Goal: Check status: Check status

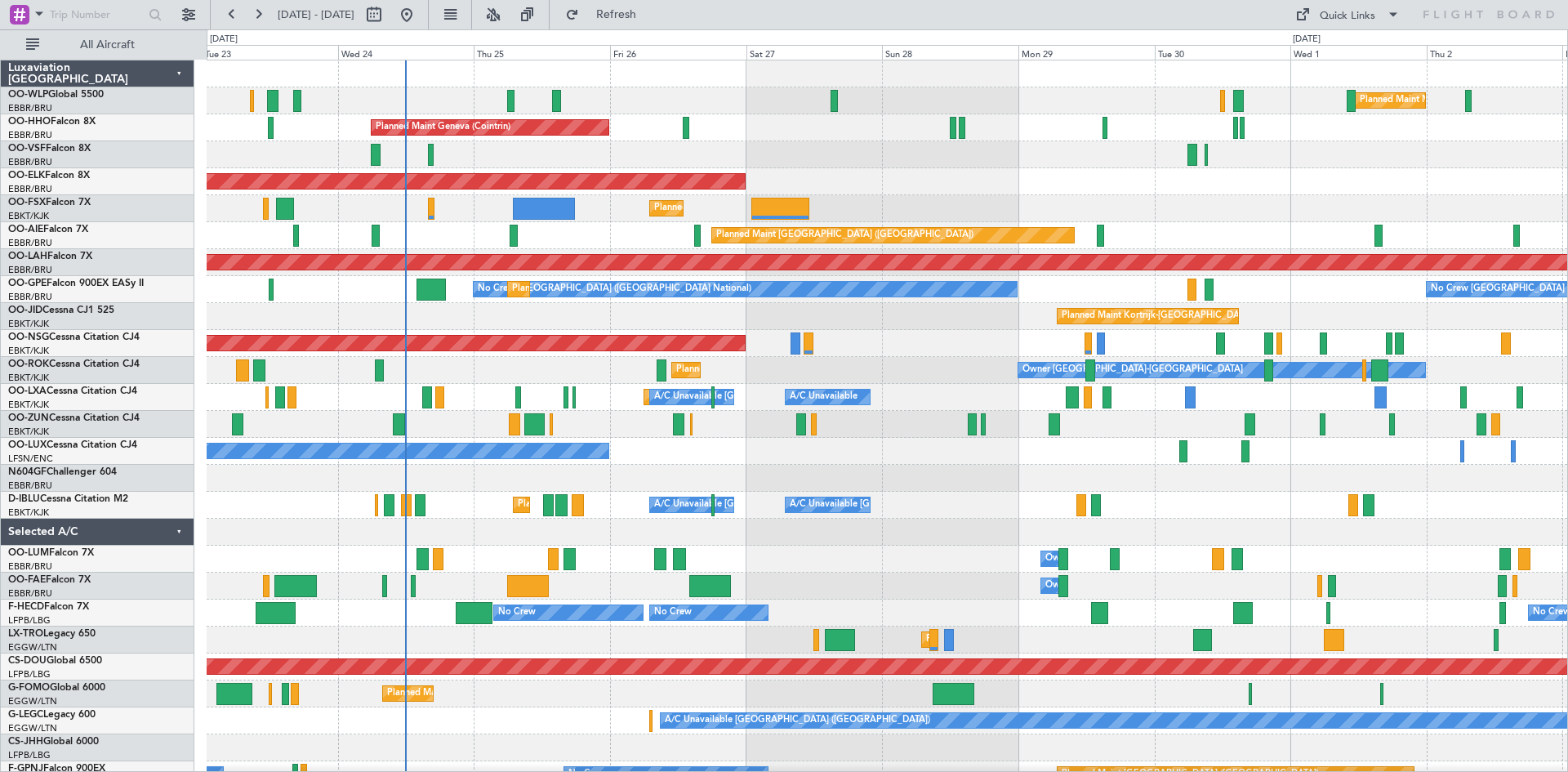
click at [384, 309] on div "Planned Maint Milan (Linate) Planned Maint Geneva ([GEOGRAPHIC_DATA]) Planned M…" at bounding box center [886, 450] width 1360 height 781
click at [387, 11] on button at bounding box center [373, 15] width 27 height 27
select select "9"
select select "2025"
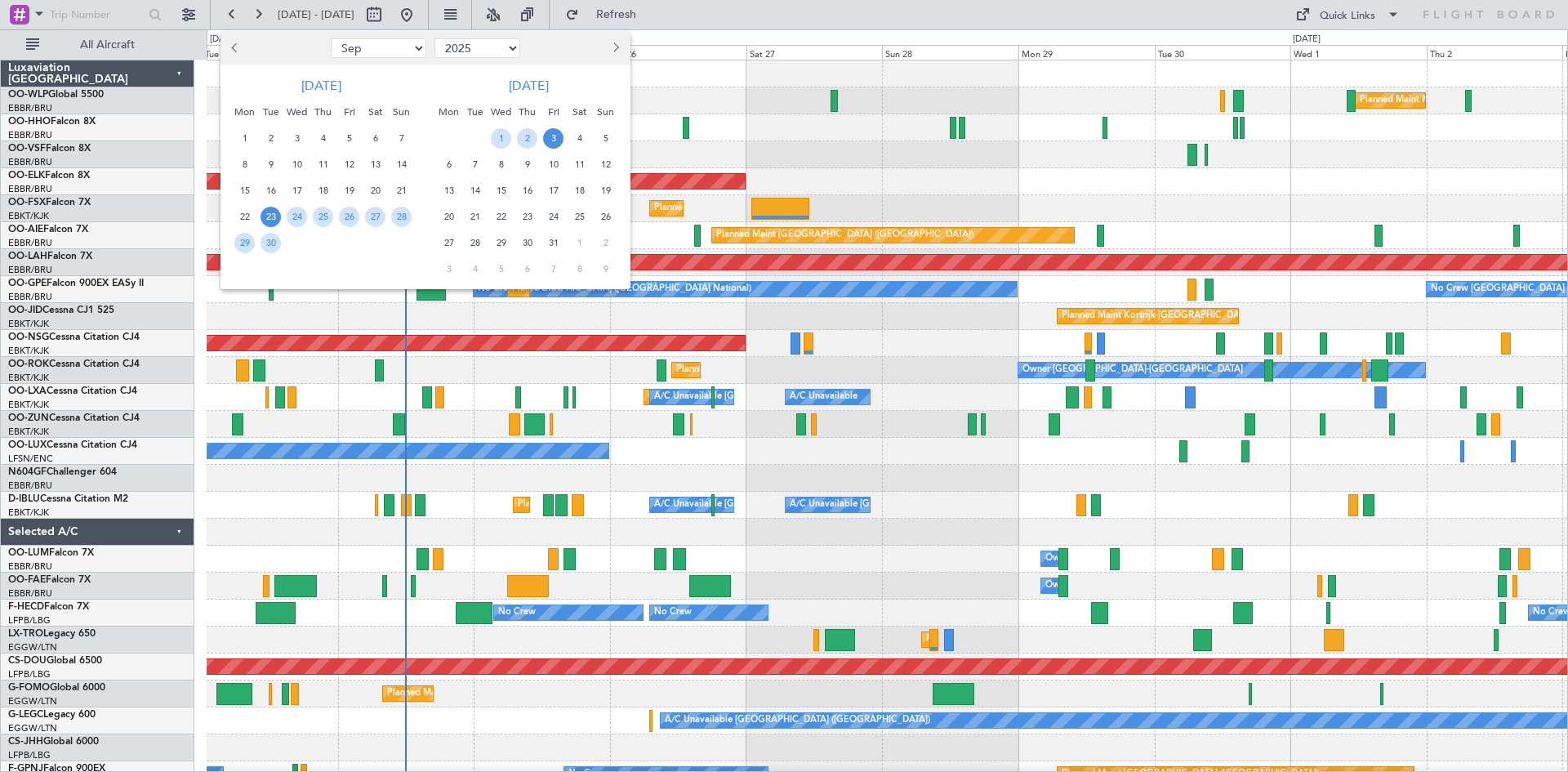
click at [270, 216] on span "23" at bounding box center [270, 217] width 21 height 21
click at [468, 161] on span "7" at bounding box center [475, 164] width 21 height 21
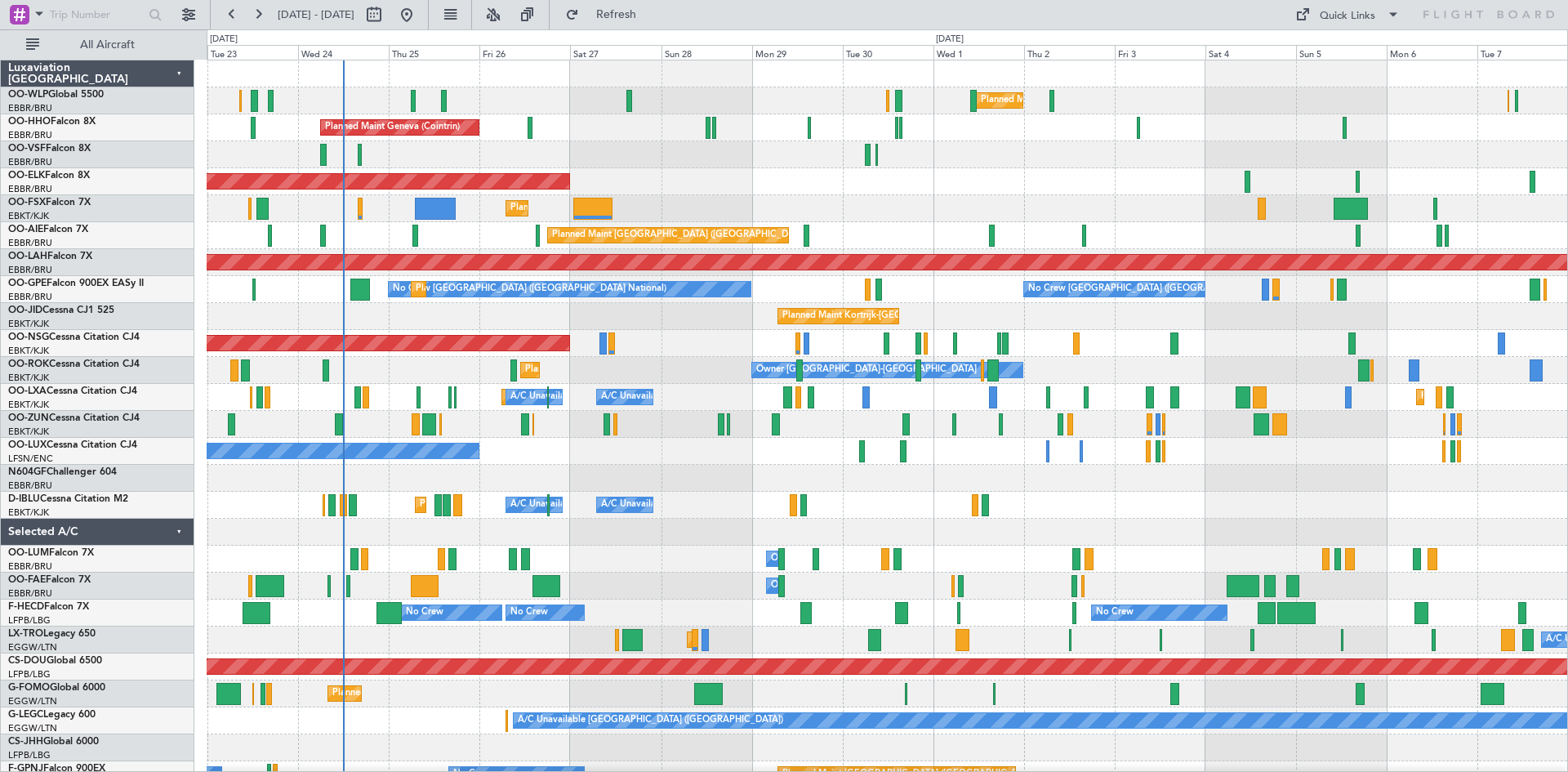
click at [569, 375] on div "Owner [GEOGRAPHIC_DATA]-[GEOGRAPHIC_DATA] Planned Maint [GEOGRAPHIC_DATA]-[GEOG…" at bounding box center [886, 369] width 1360 height 27
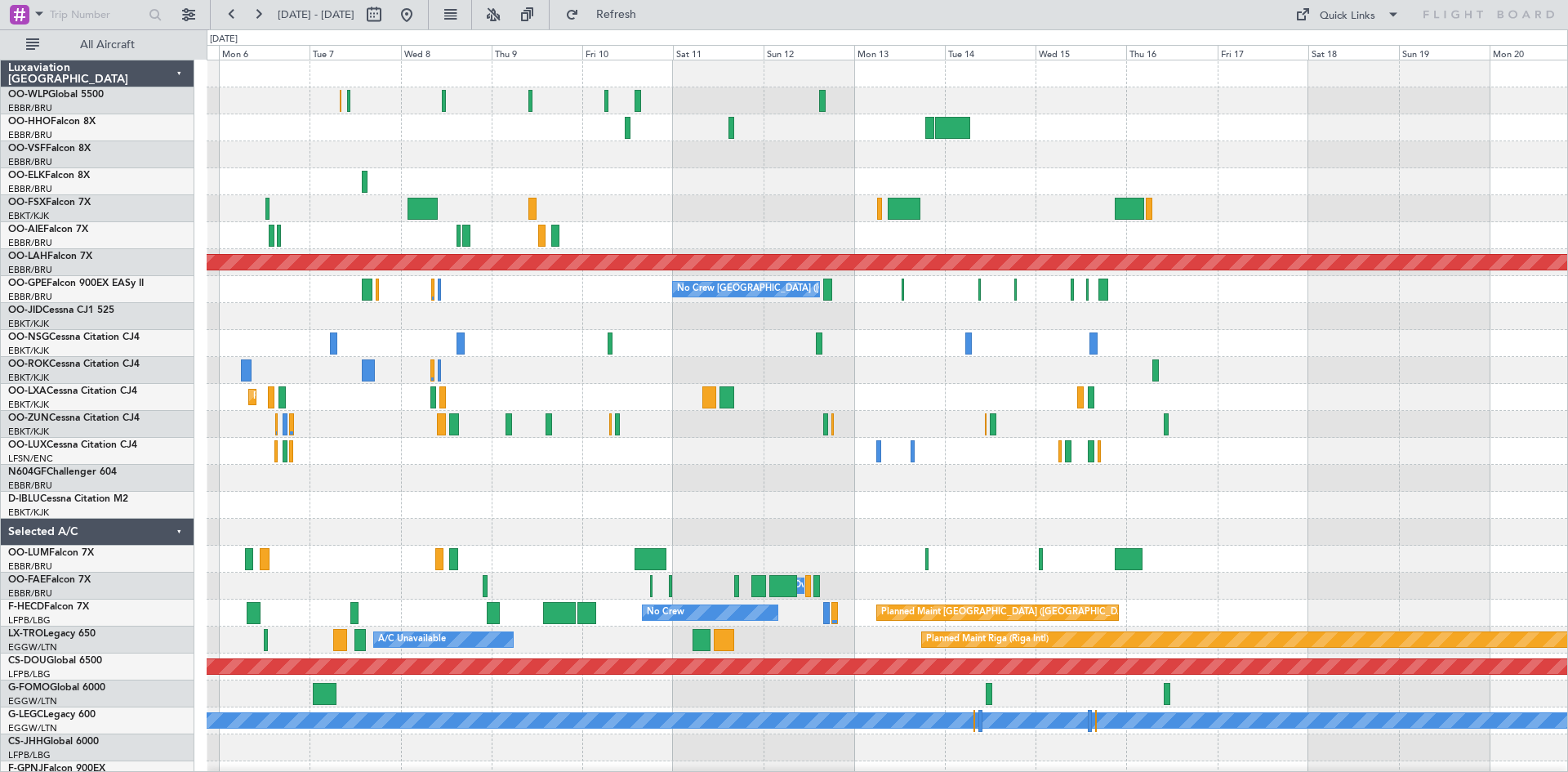
click at [18, 269] on div "Planned Maint [PERSON_NAME]-[GEOGRAPHIC_DATA][PERSON_NAME] ([GEOGRAPHIC_DATA][P…" at bounding box center [784, 401] width 1568 height 742
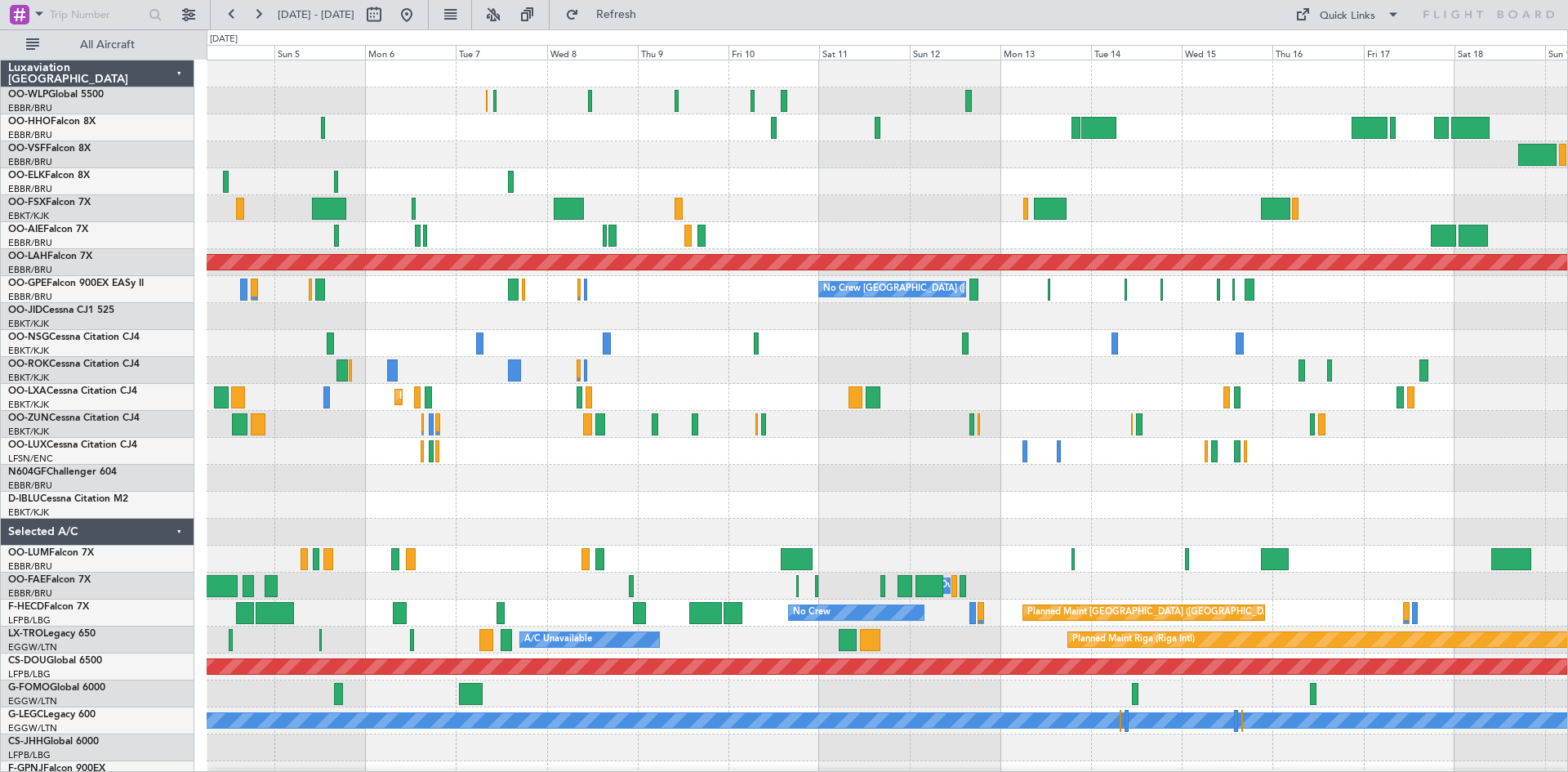
click at [990, 179] on div at bounding box center [886, 181] width 1360 height 27
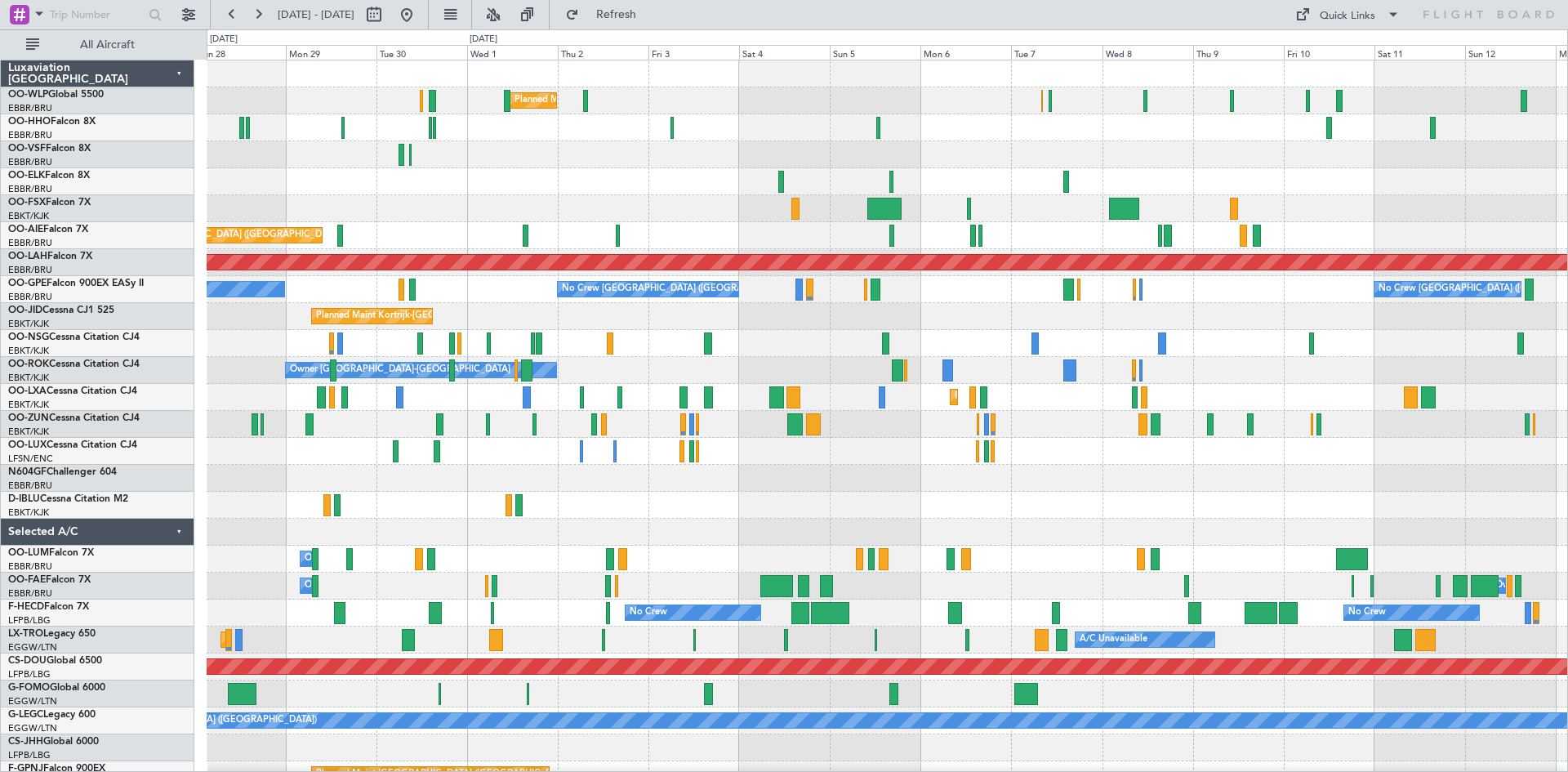
click at [1154, 182] on div "Planned Maint Kortrijk-[GEOGRAPHIC_DATA]" at bounding box center [886, 181] width 1360 height 27
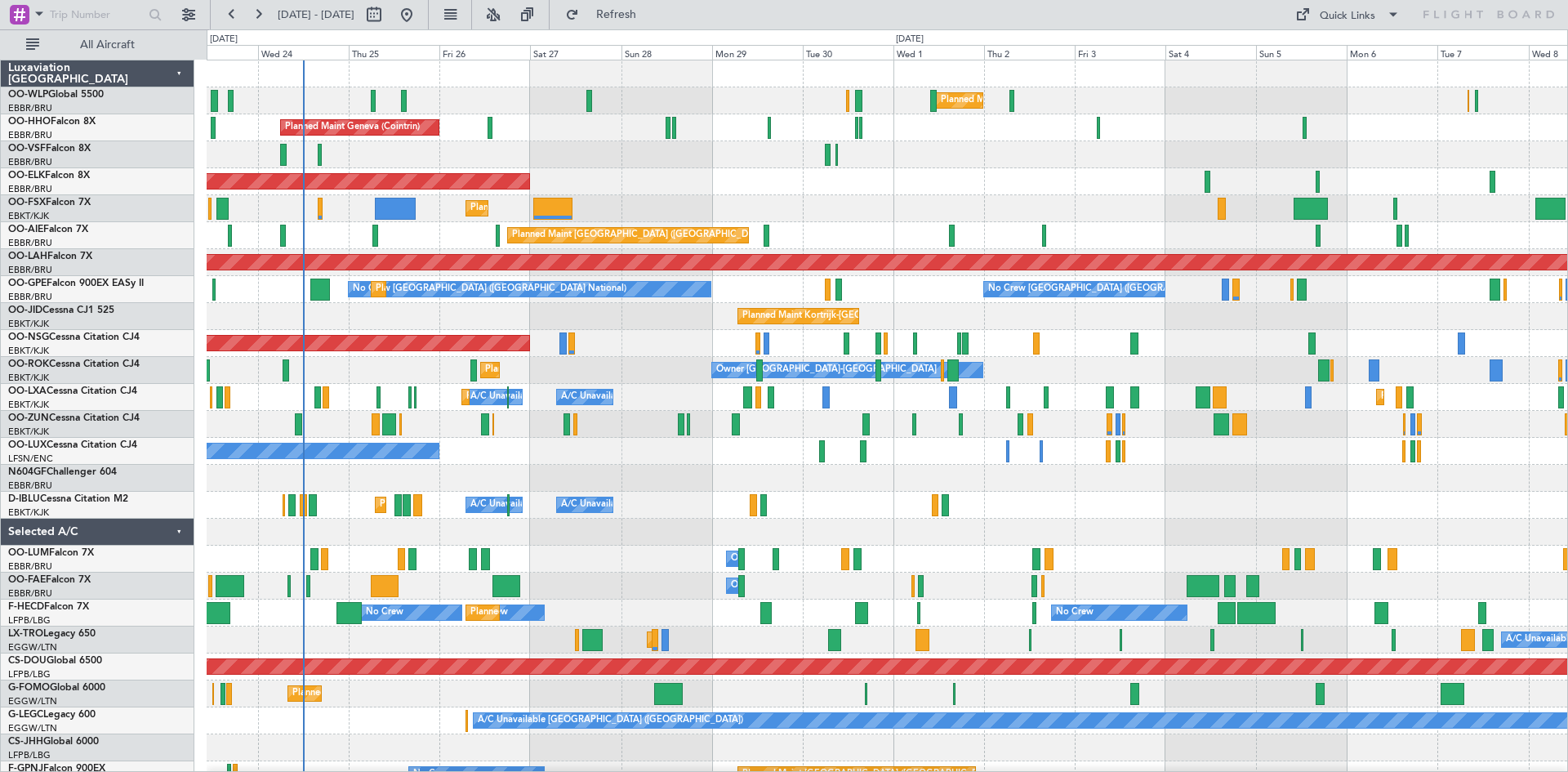
click at [829, 176] on div "Planned Maint Kortrijk-[GEOGRAPHIC_DATA]" at bounding box center [886, 181] width 1360 height 27
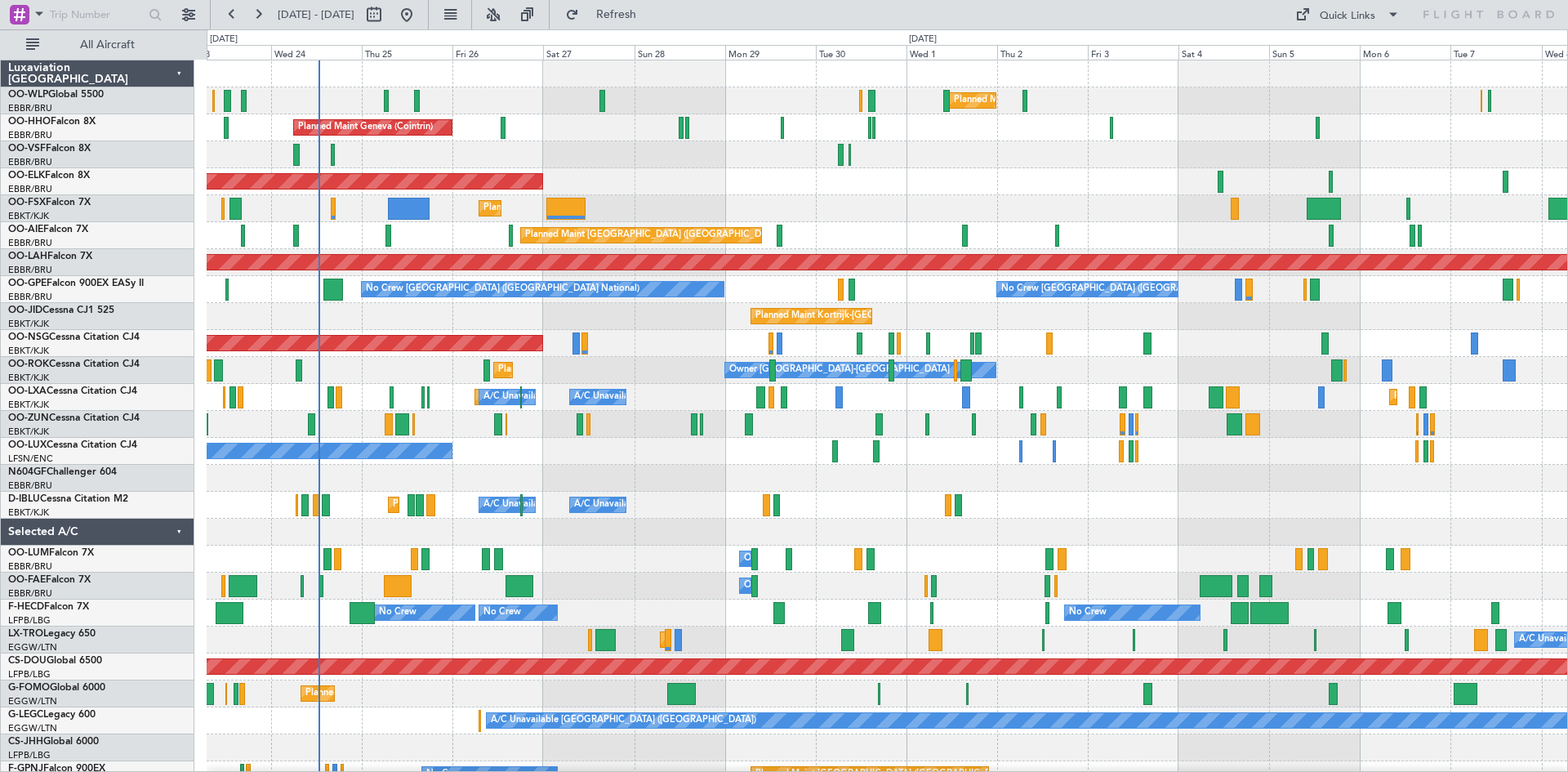
click at [610, 220] on div "Planned Maint Milan (Linate) Planned Maint Geneva ([GEOGRAPHIC_DATA]) AOG Maint…" at bounding box center [886, 450] width 1360 height 781
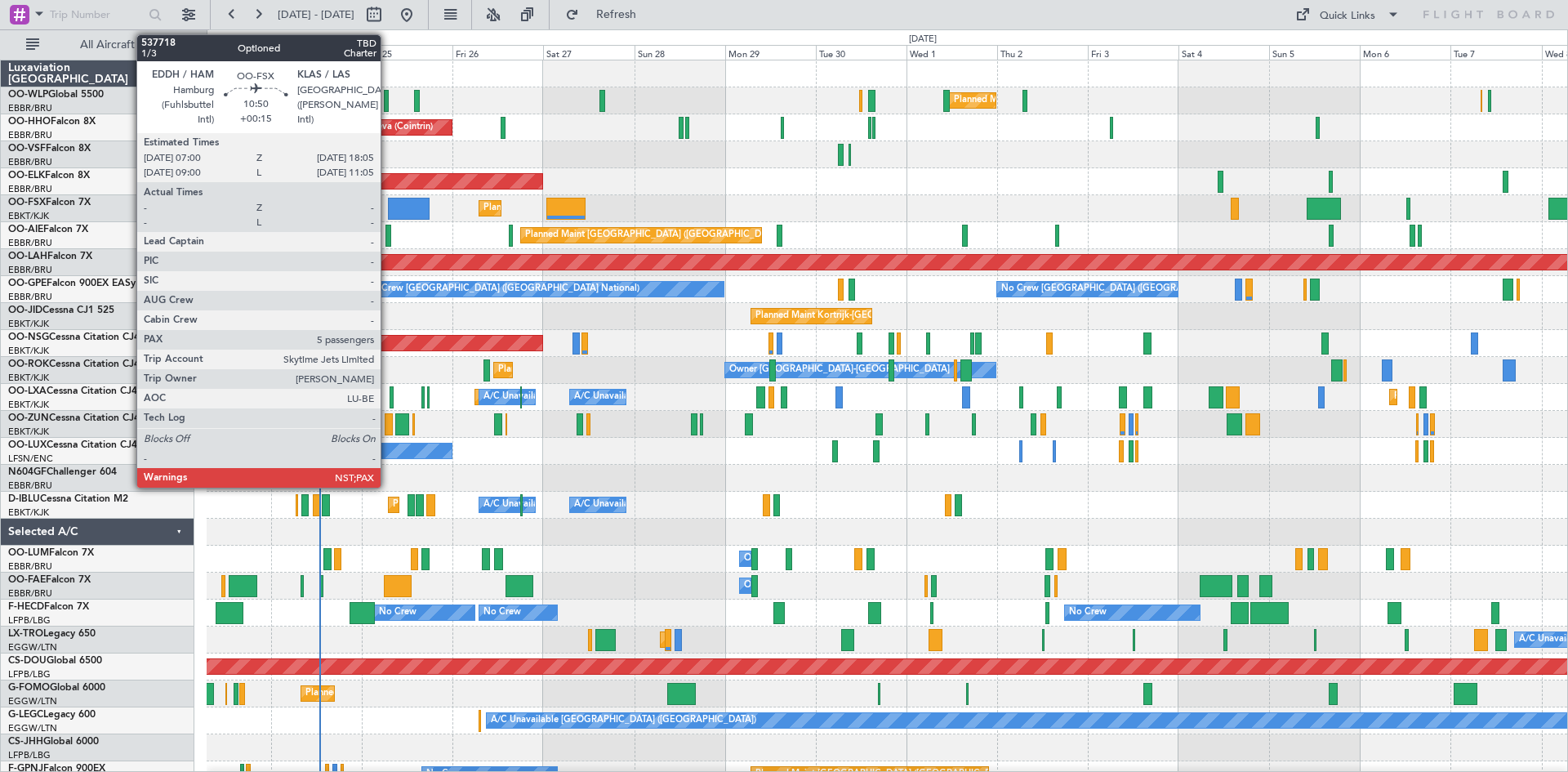
click at [389, 205] on div at bounding box center [409, 209] width 42 height 22
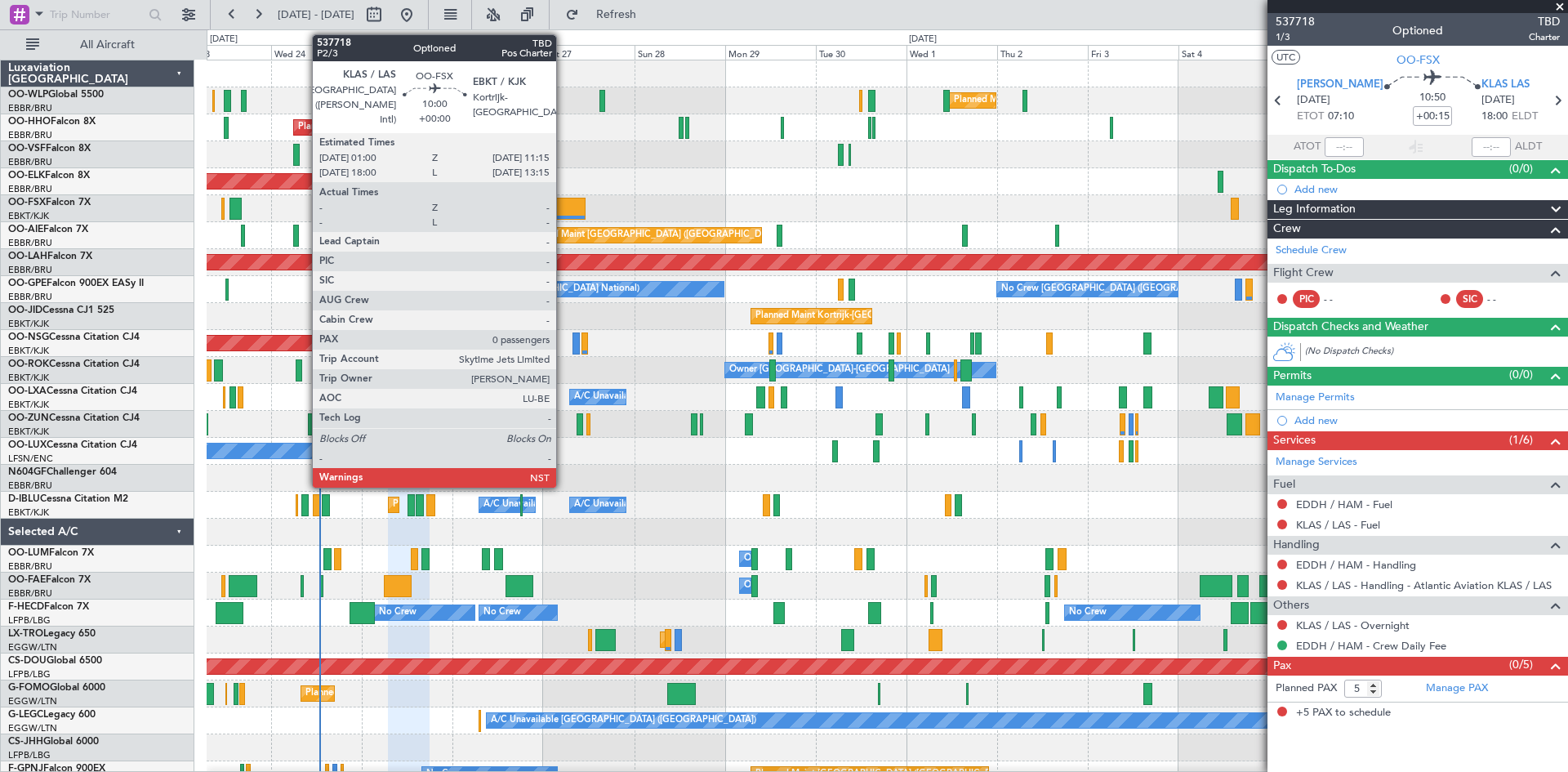
click at [563, 215] on div at bounding box center [566, 209] width 39 height 22
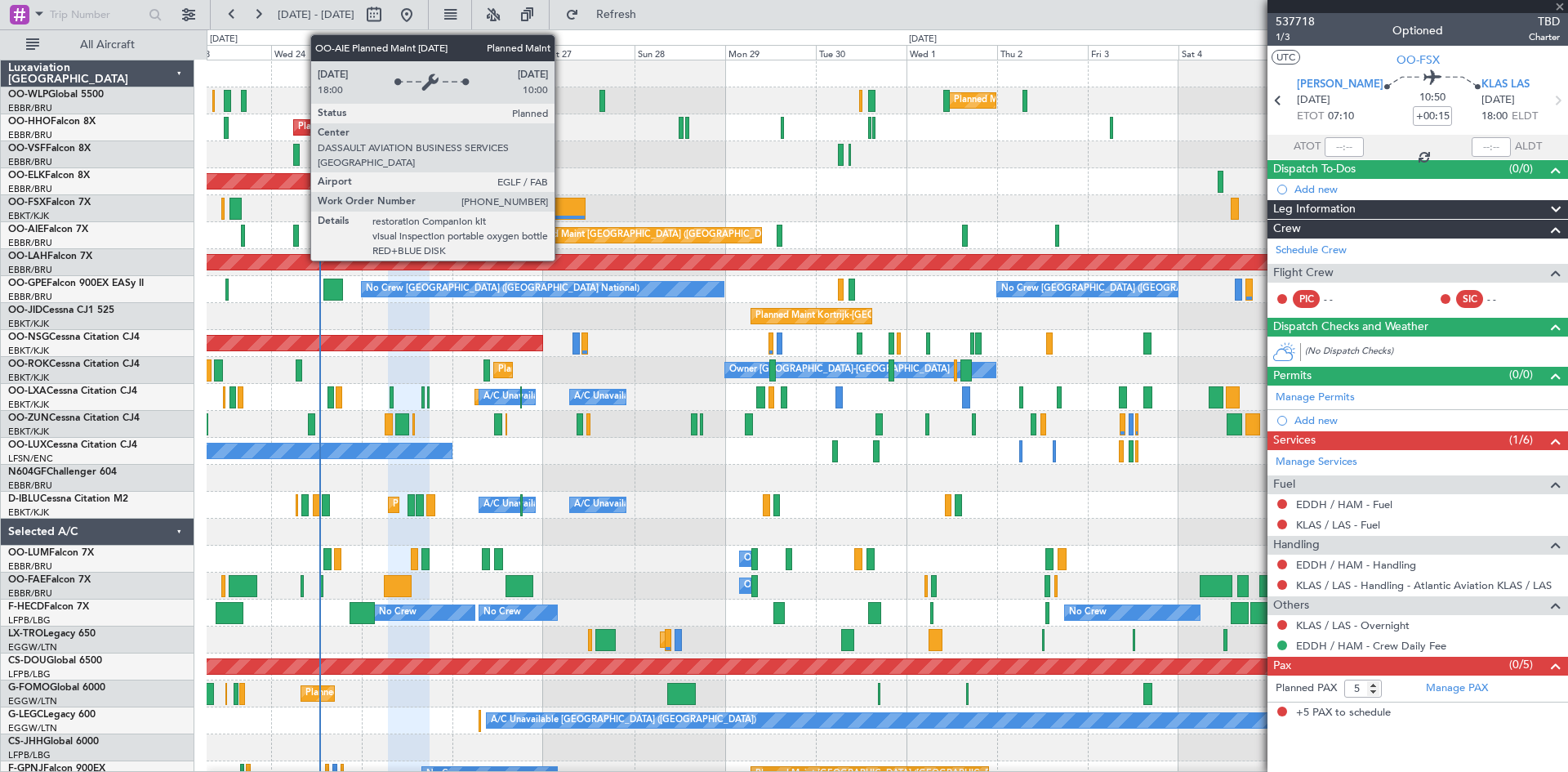
type input "0"
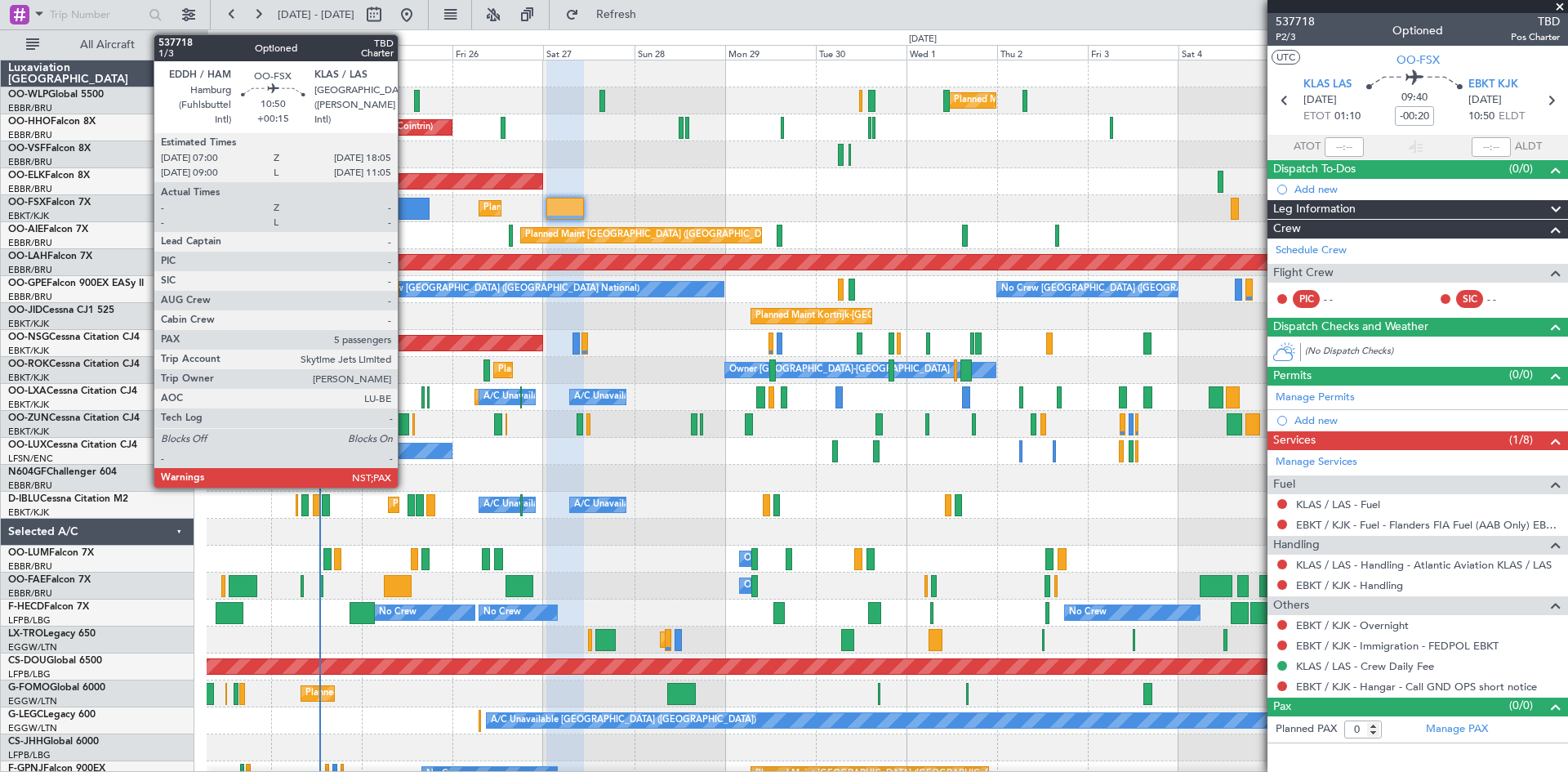
click at [405, 208] on div at bounding box center [409, 209] width 42 height 22
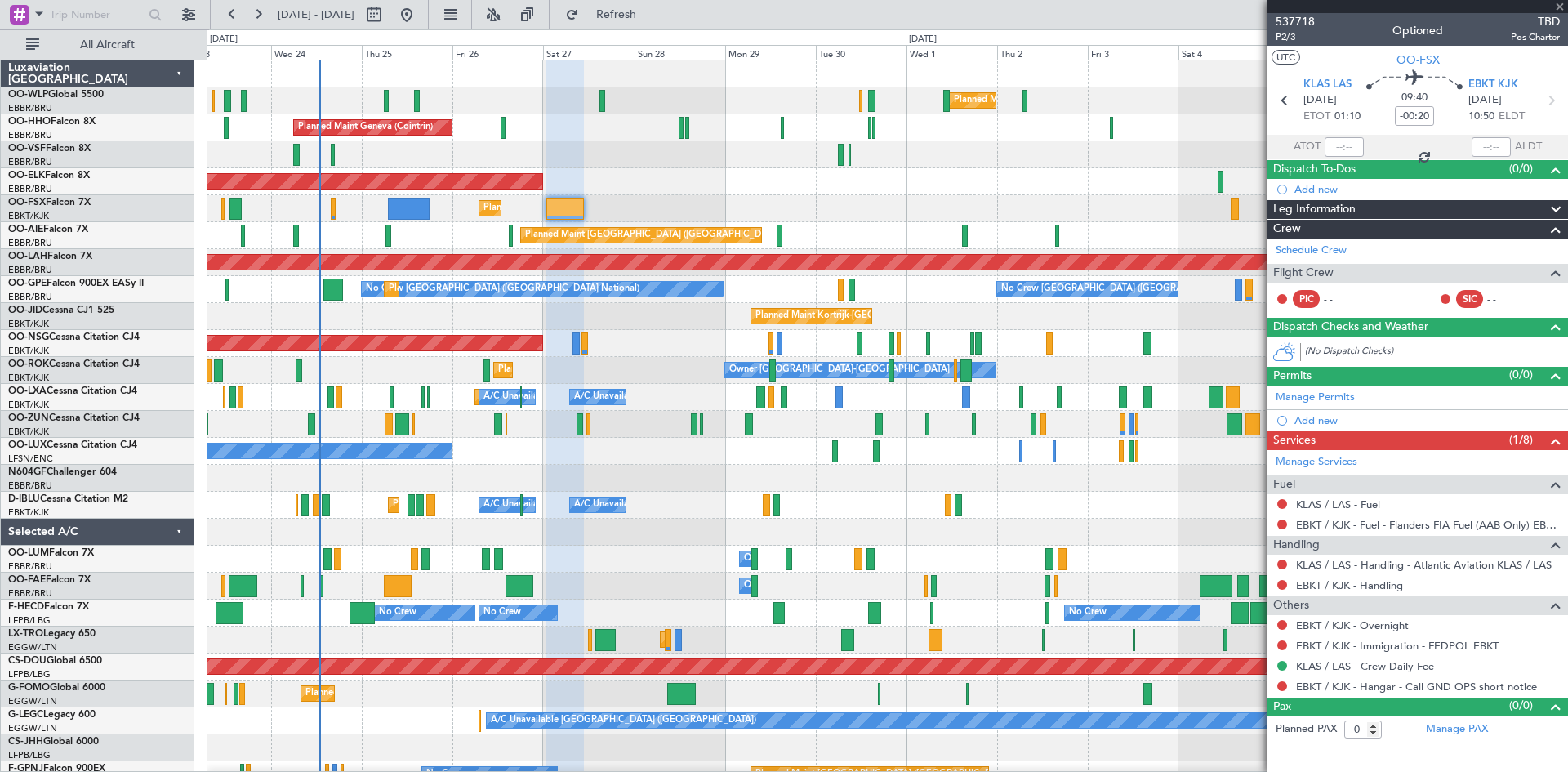
type input "+00:15"
type input "5"
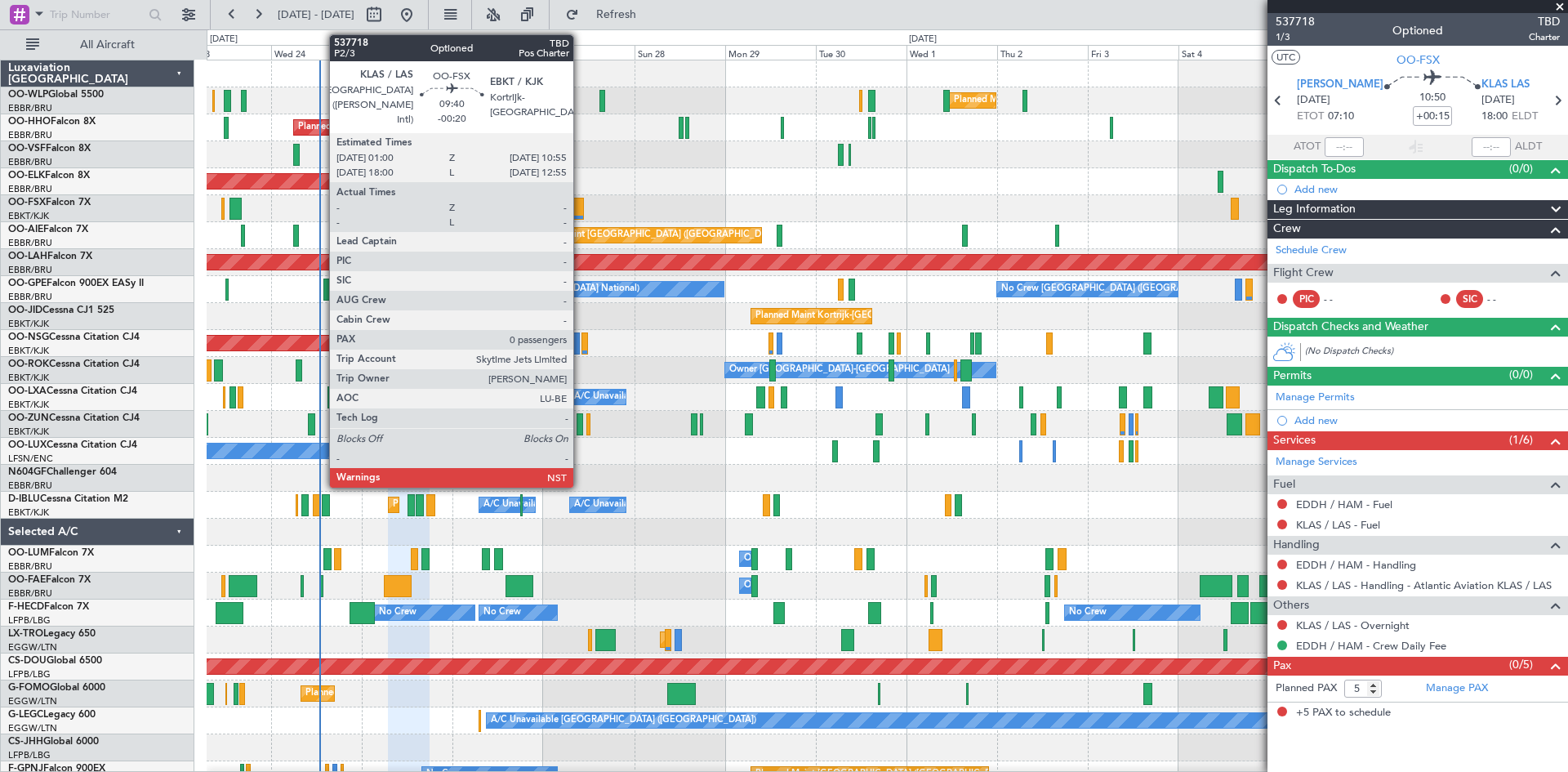
click at [581, 218] on div at bounding box center [565, 209] width 37 height 22
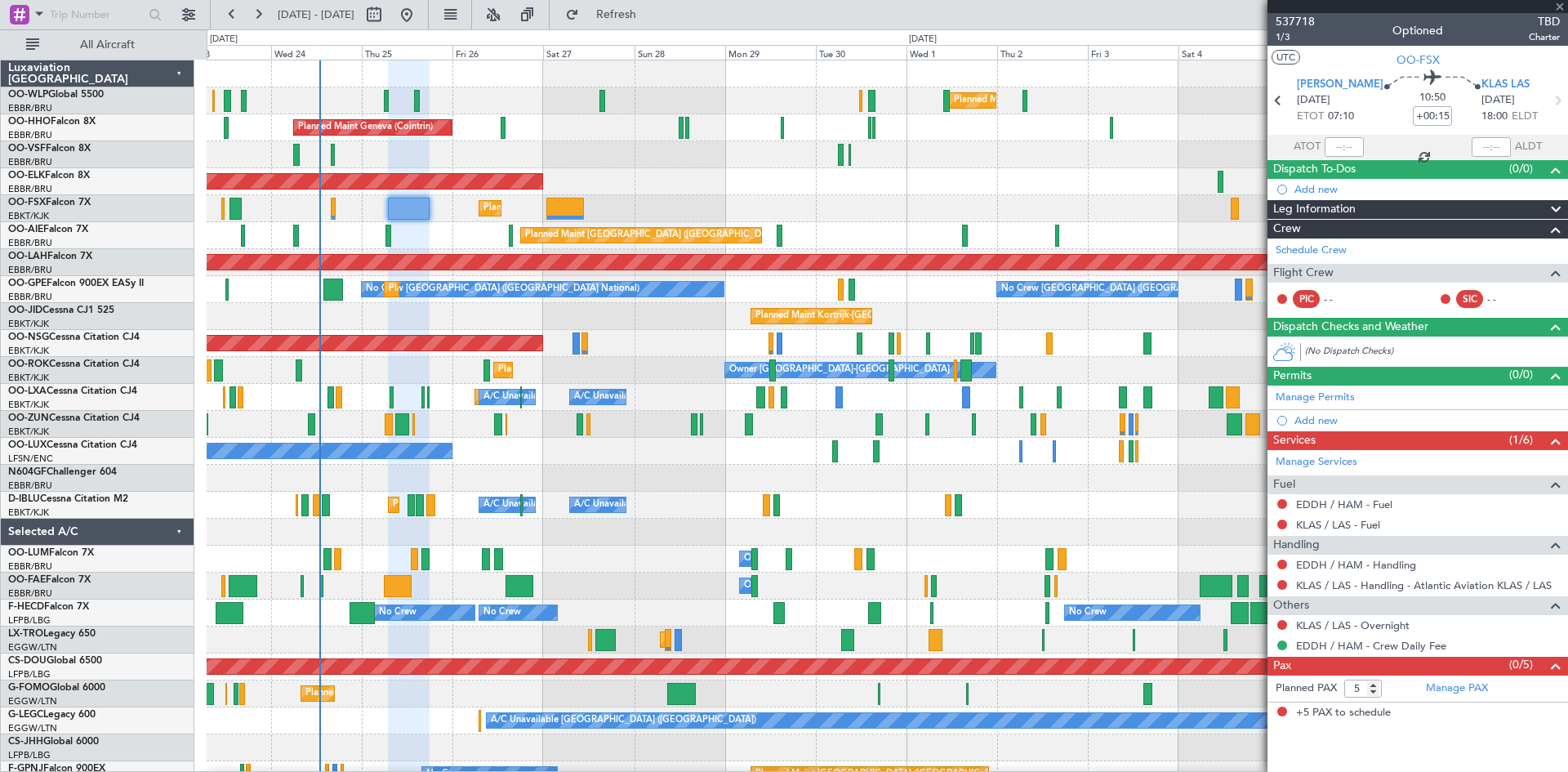
type input "-00:20"
type input "0"
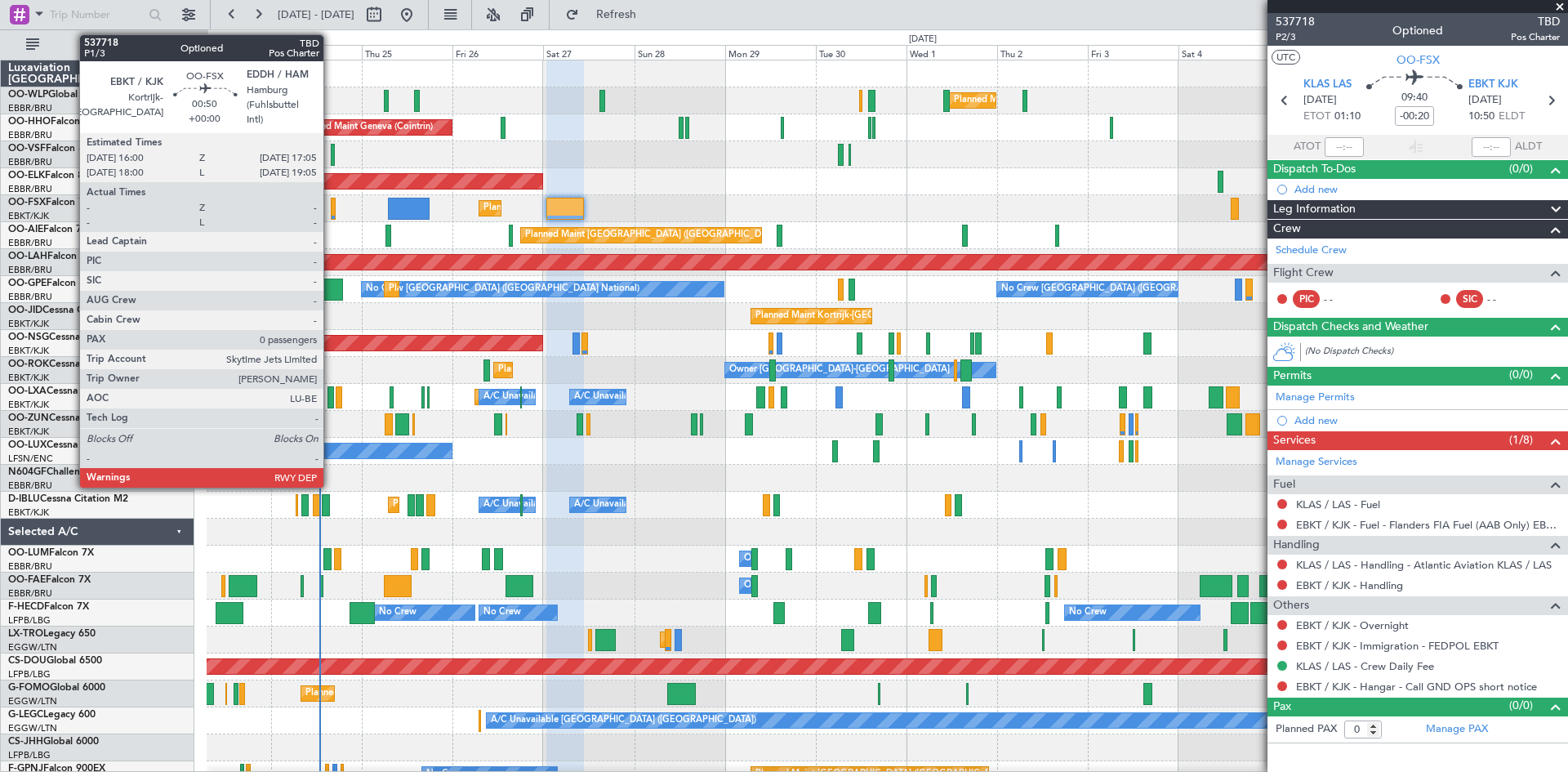
click at [332, 207] on div at bounding box center [333, 209] width 5 height 22
